Goal: Register for event/course

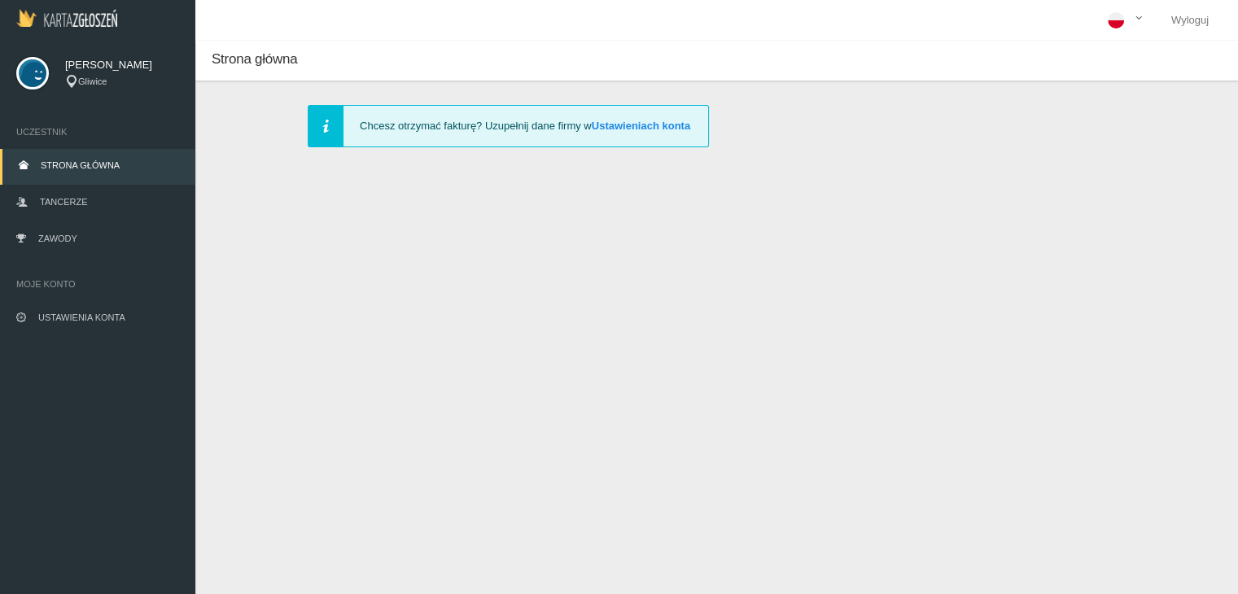
click at [83, 161] on span "Strona główna" at bounding box center [80, 165] width 79 height 10
click at [59, 196] on link "Tancerze" at bounding box center [97, 204] width 195 height 36
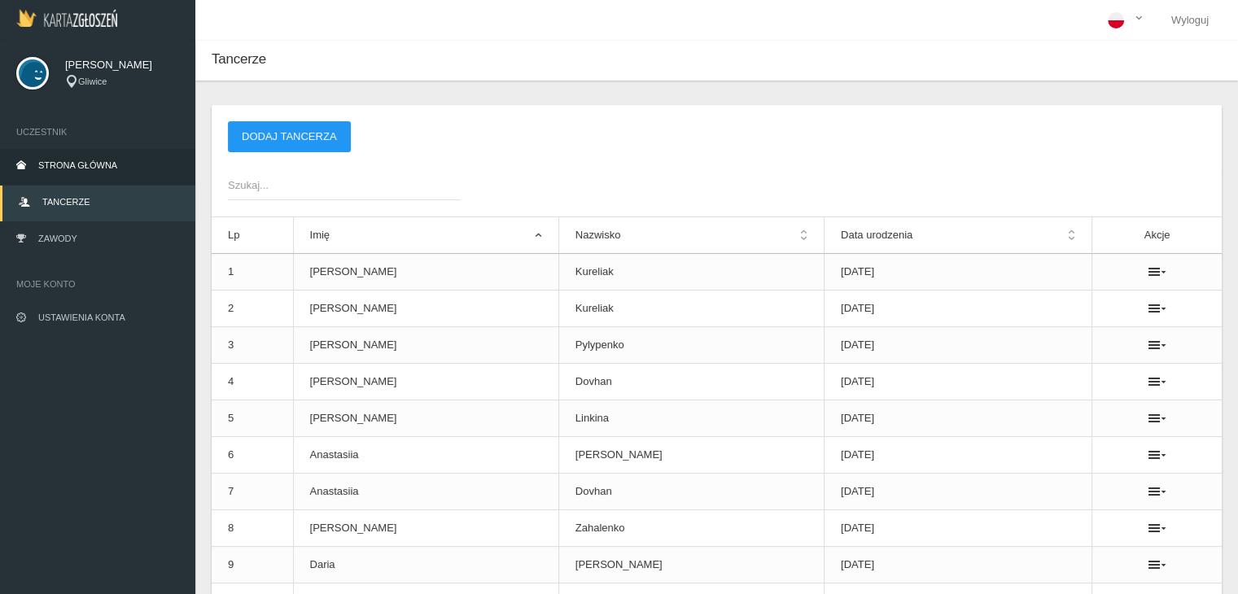
click at [56, 160] on link "Strona główna" at bounding box center [97, 167] width 195 height 36
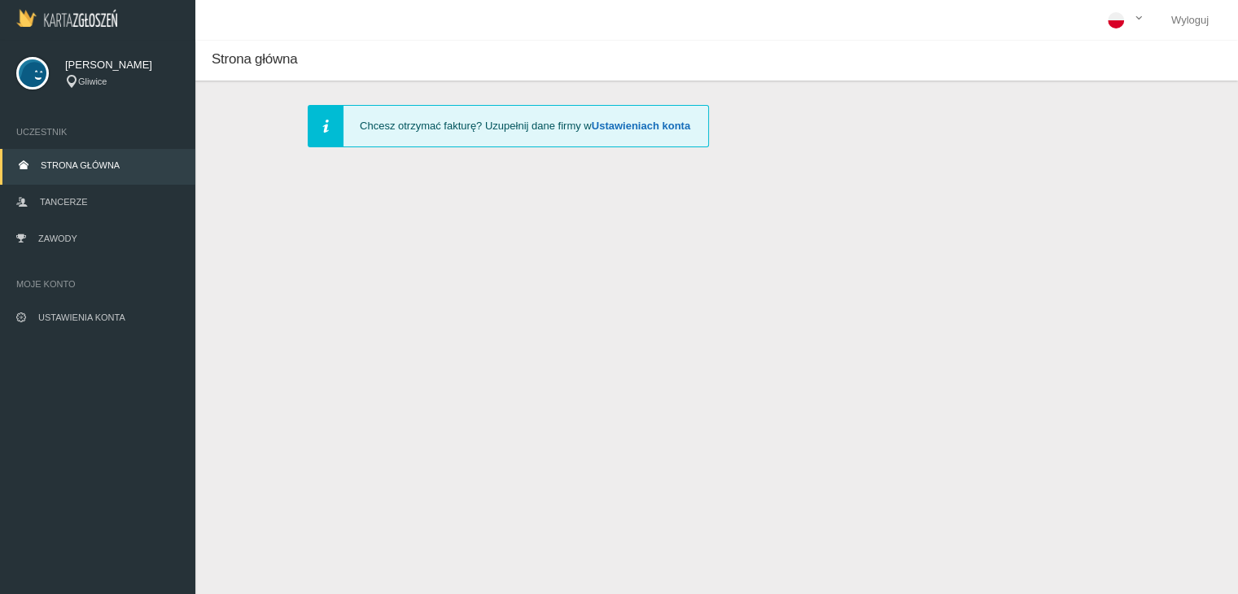
click at [633, 121] on link "Ustawieniach konta" at bounding box center [641, 126] width 99 height 12
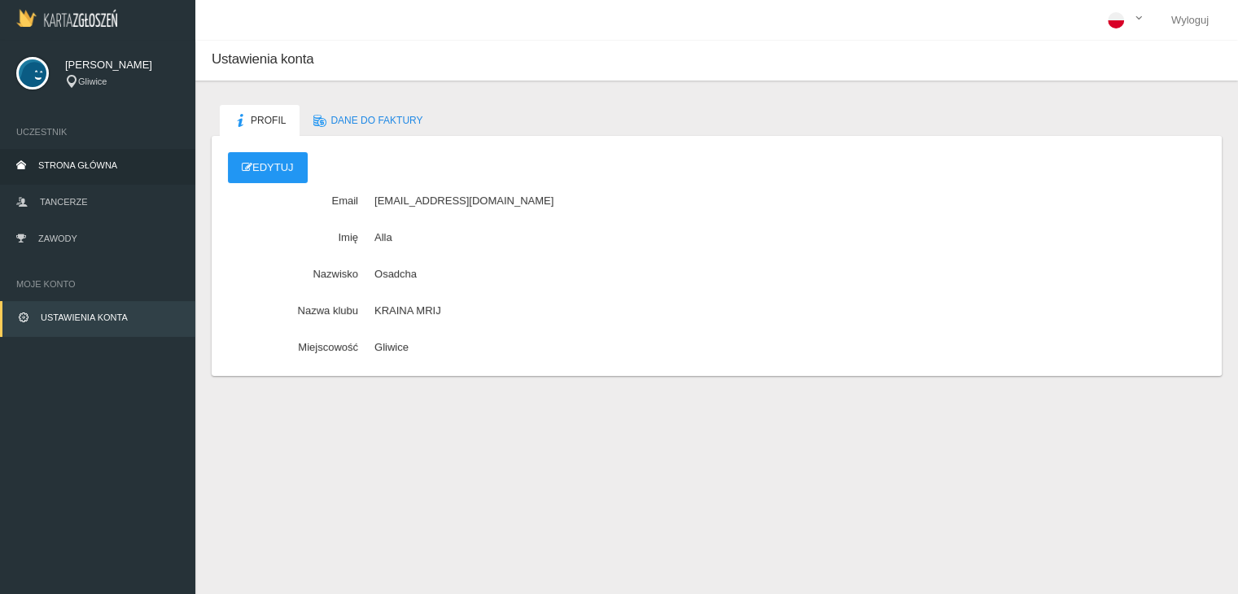
click at [64, 163] on span "Strona główna" at bounding box center [77, 165] width 79 height 10
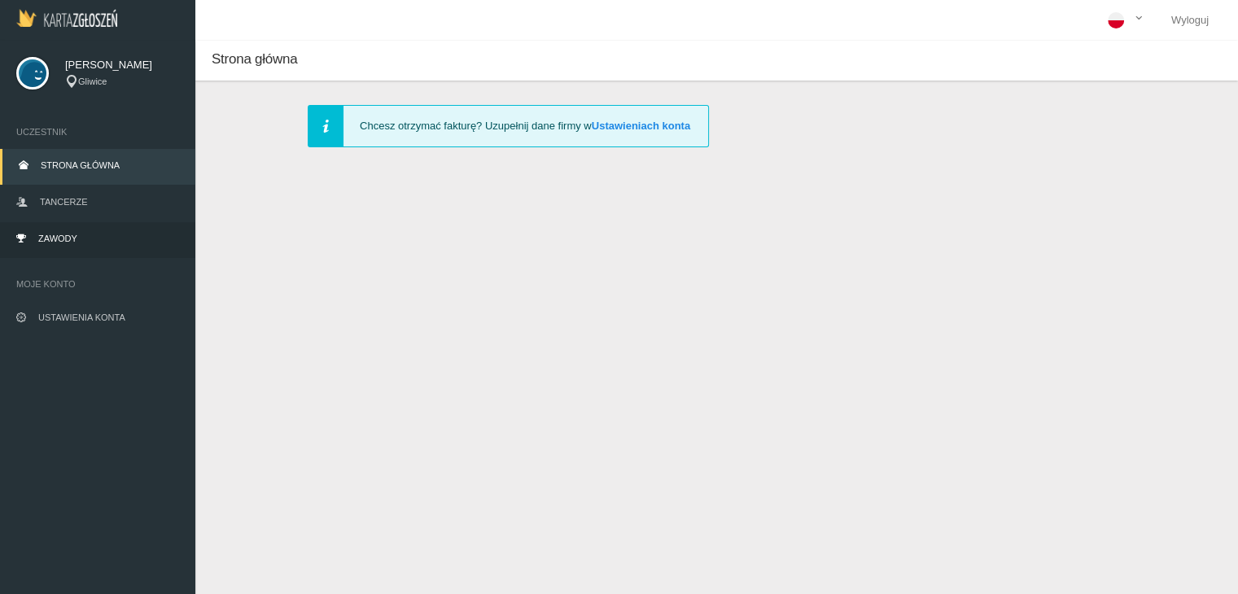
click at [55, 239] on span "Zawody" at bounding box center [57, 239] width 39 height 10
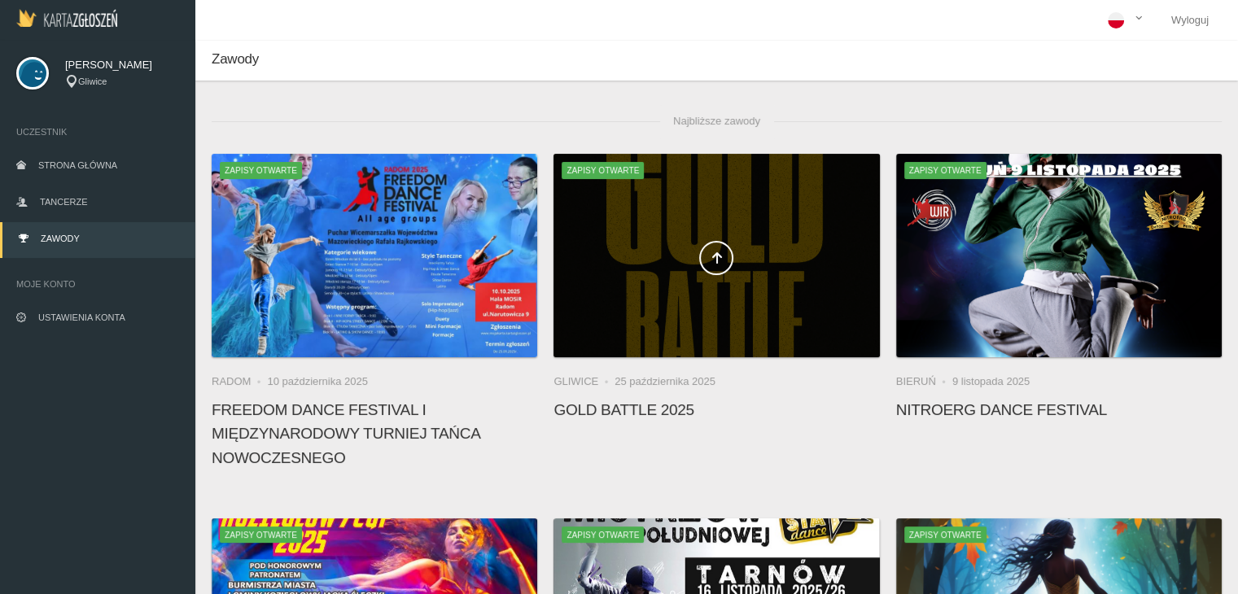
click at [710, 289] on div at bounding box center [717, 256] width 326 height 204
click at [713, 260] on icon at bounding box center [716, 258] width 13 height 13
click at [715, 258] on icon at bounding box center [716, 258] width 13 height 13
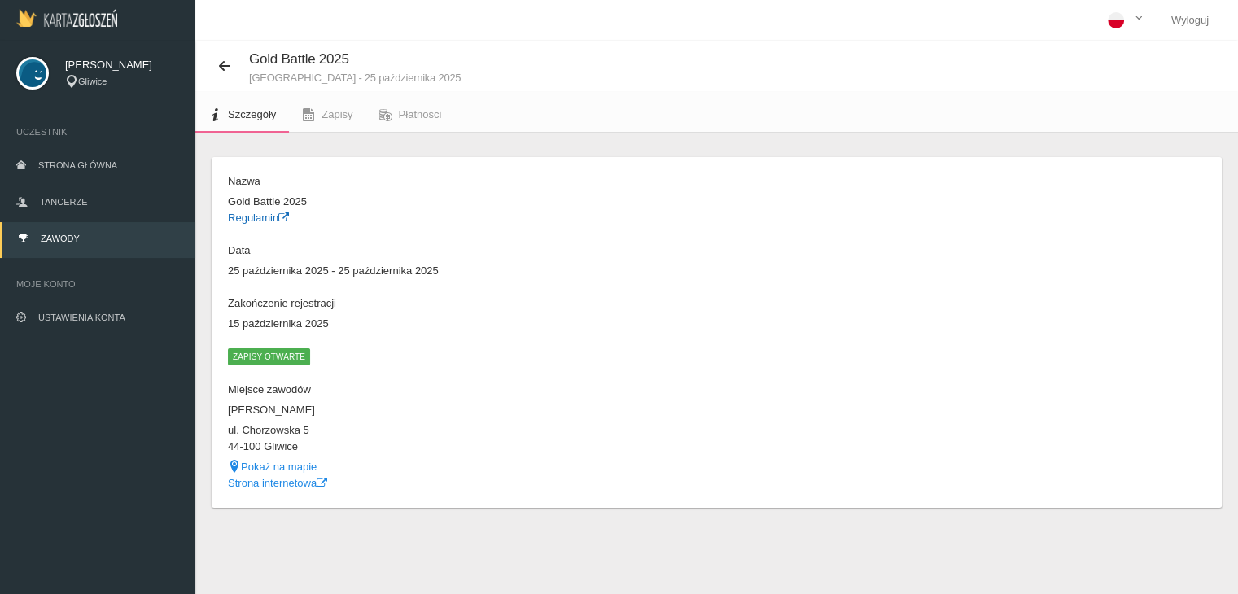
click at [256, 216] on link "Regulamin" at bounding box center [258, 218] width 61 height 12
